Goal: Find specific page/section: Find specific page/section

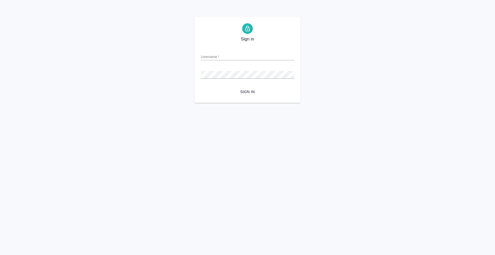
click at [240, 53] on div "Username   *" at bounding box center [247, 55] width 93 height 12
click at [239, 55] on input "Username   *" at bounding box center [247, 56] width 93 height 7
type input "[PERSON_NAME][EMAIL_ADDRESS][PERSON_NAME][DOMAIN_NAME]"
click at [250, 89] on span "Sign in" at bounding box center [247, 92] width 85 height 7
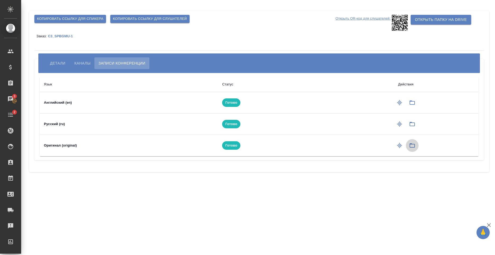
click at [415, 145] on icon "button" at bounding box center [412, 145] width 6 height 6
